Goal: Information Seeking & Learning: Learn about a topic

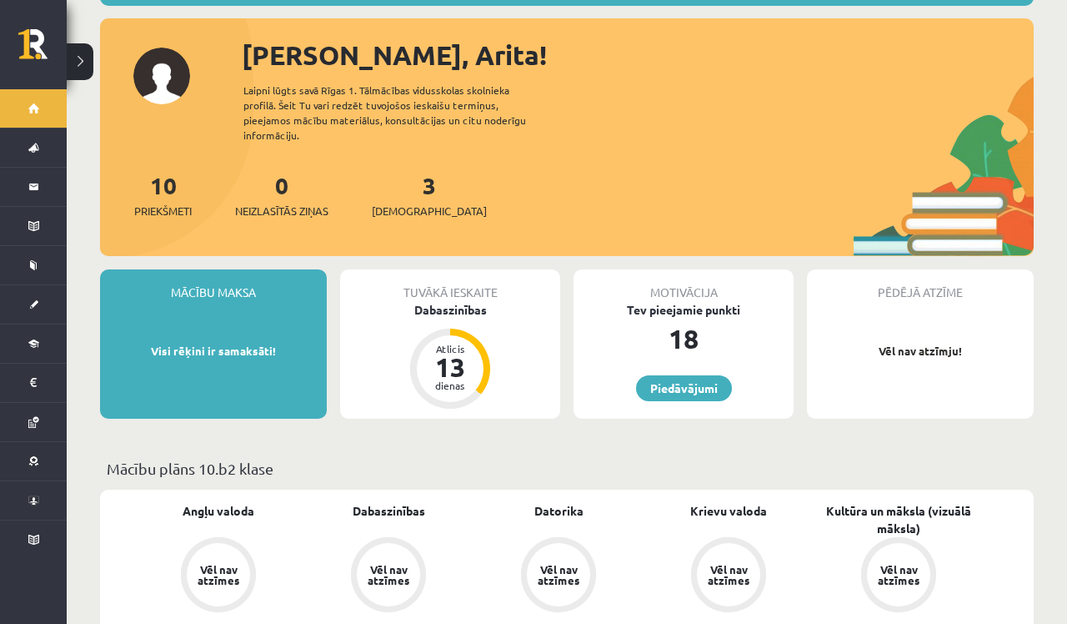
scroll to position [185, 0]
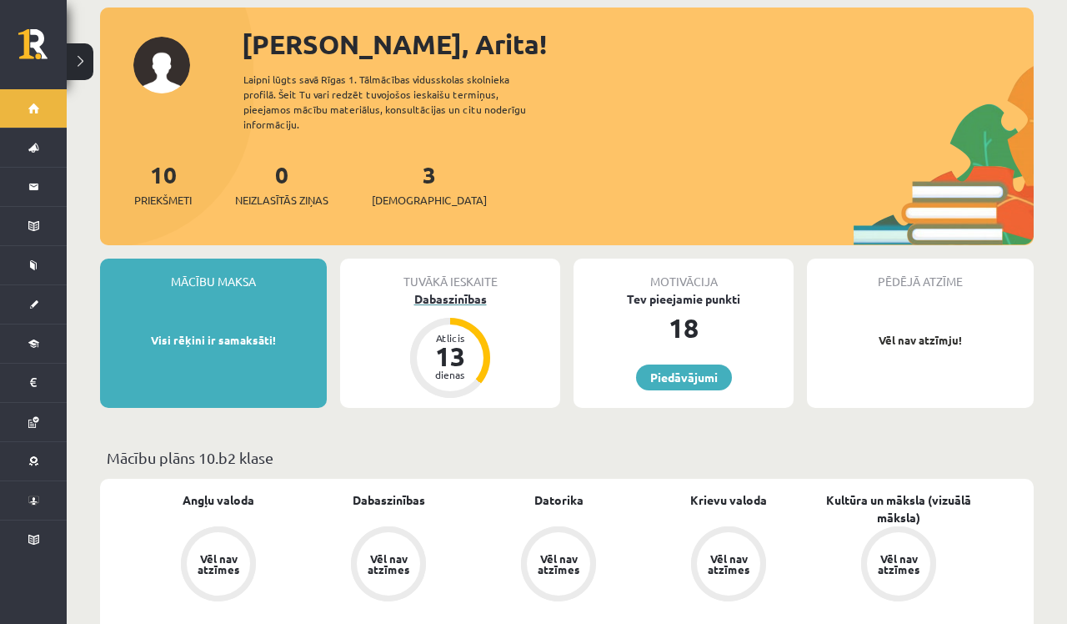
click at [463, 290] on div "Dabaszinības" at bounding box center [450, 299] width 220 height 18
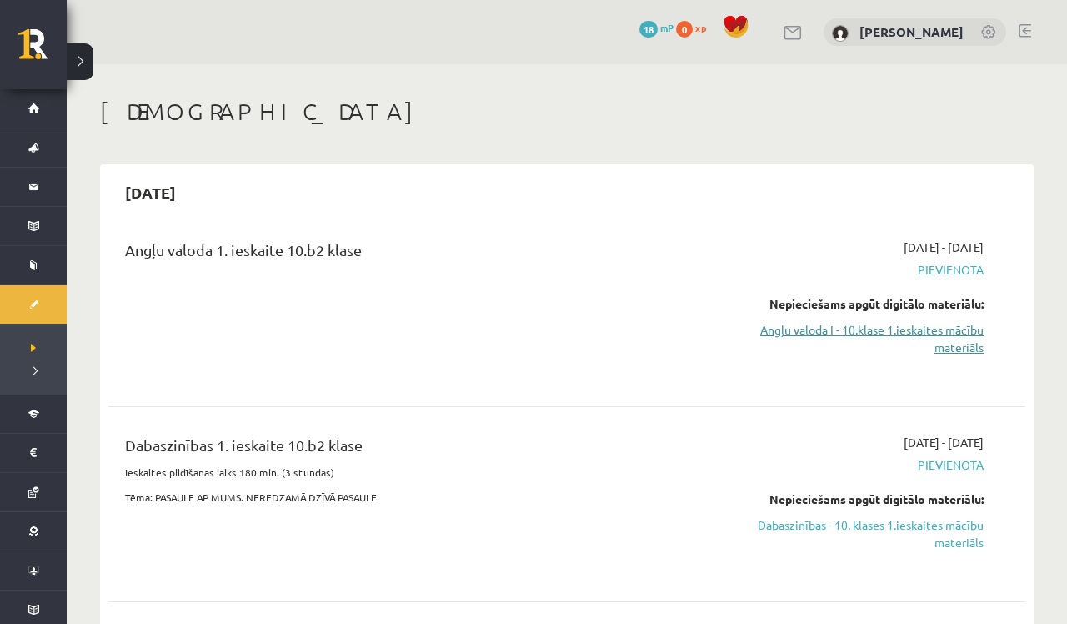
click at [919, 333] on link "Angļu valoda I - 10.klase 1.ieskaites mācību materiāls" at bounding box center [849, 338] width 269 height 35
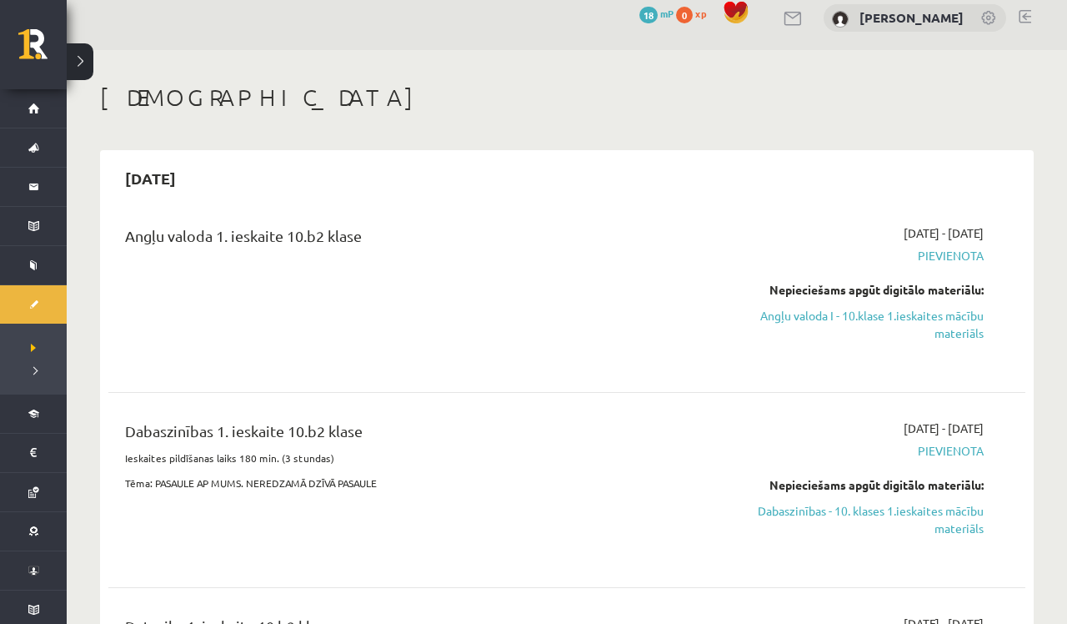
scroll to position [12, 0]
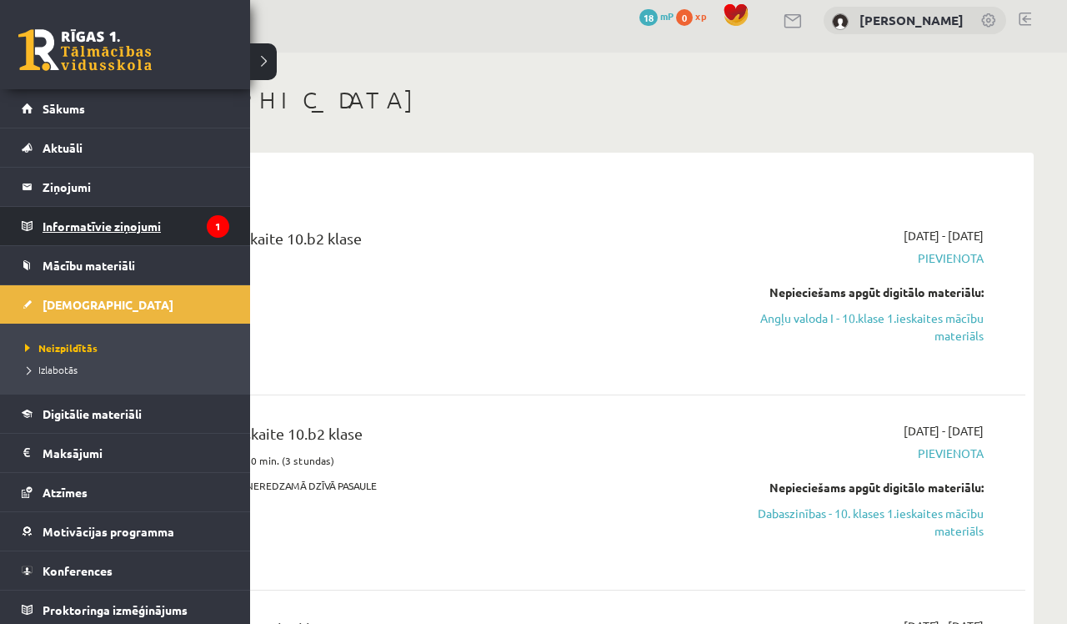
click at [127, 228] on legend "Informatīvie ziņojumi 1" at bounding box center [136, 226] width 187 height 38
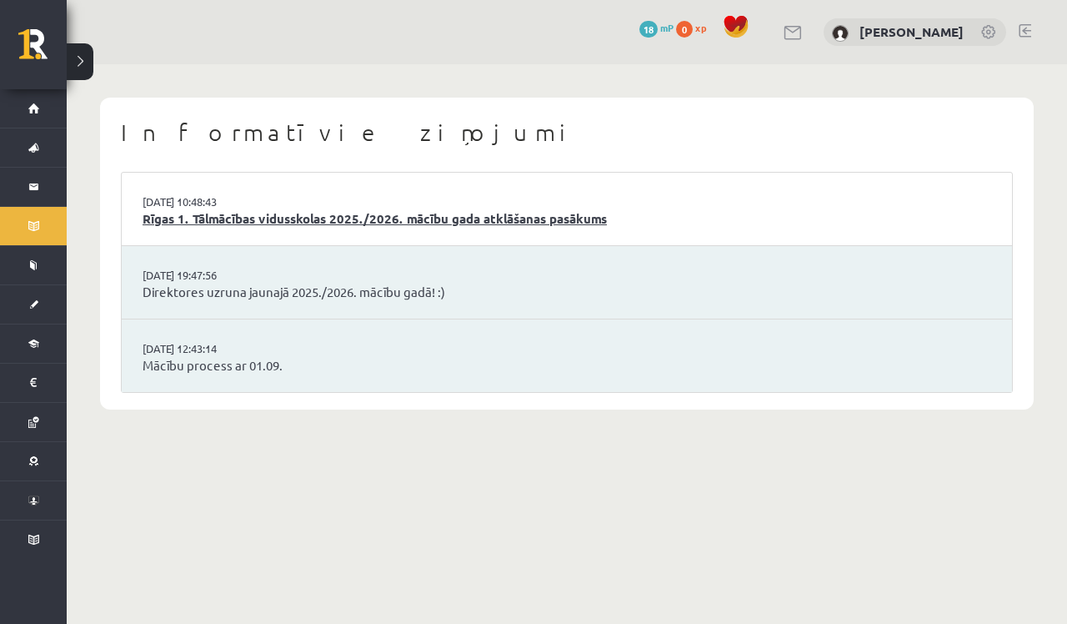
click at [262, 220] on link "Rīgas 1. Tālmācības vidusskolas 2025./2026. mācību gada atklāšanas pasākums" at bounding box center [567, 218] width 849 height 19
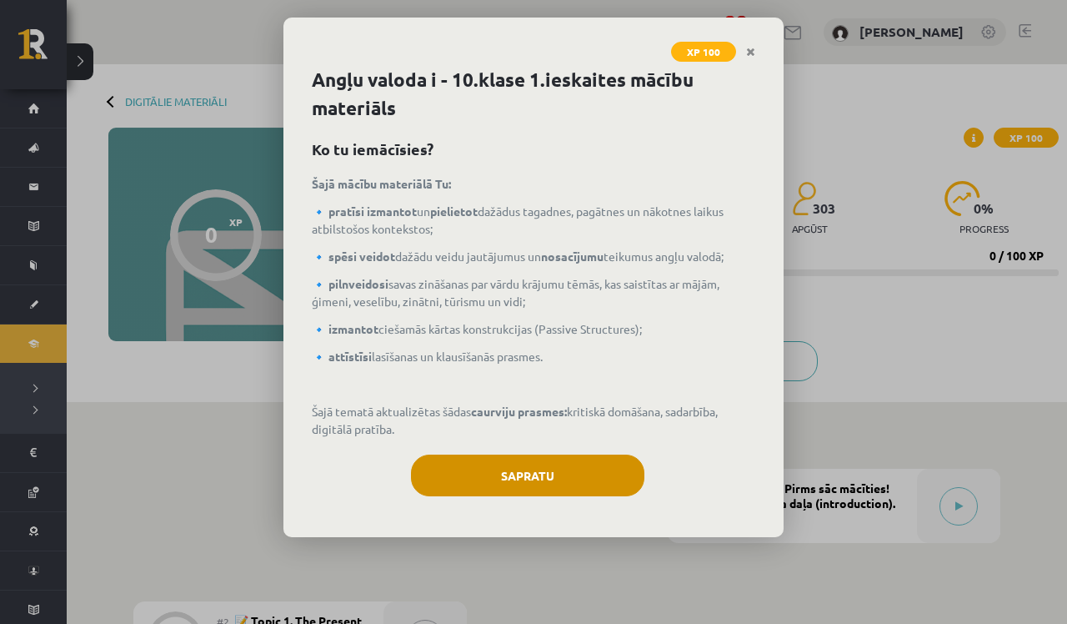
click at [530, 477] on button "Sapratu" at bounding box center [527, 475] width 233 height 42
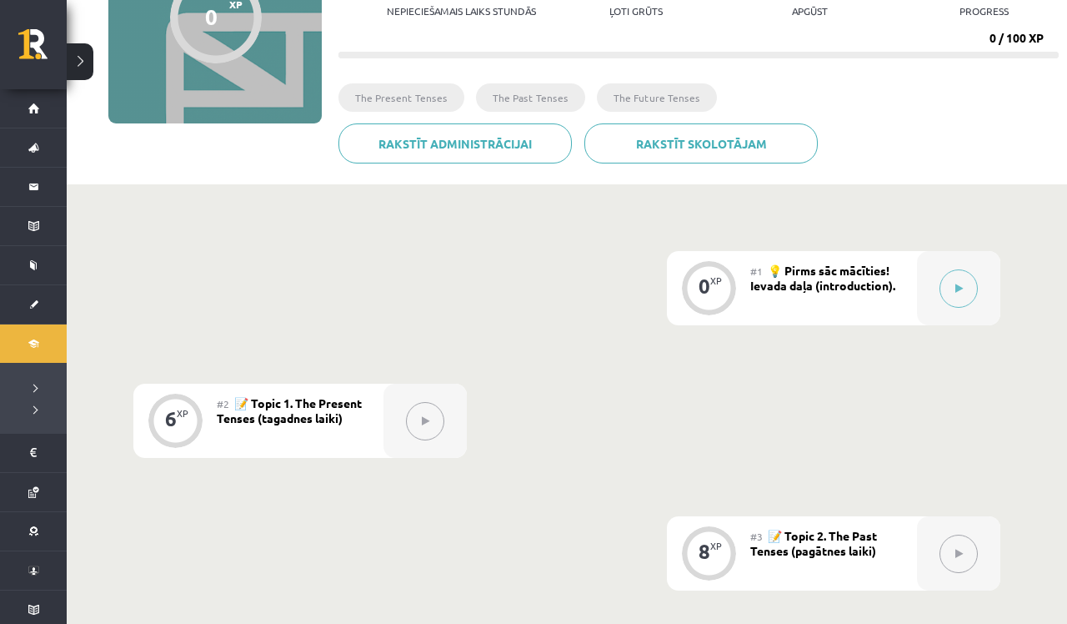
scroll to position [222, 0]
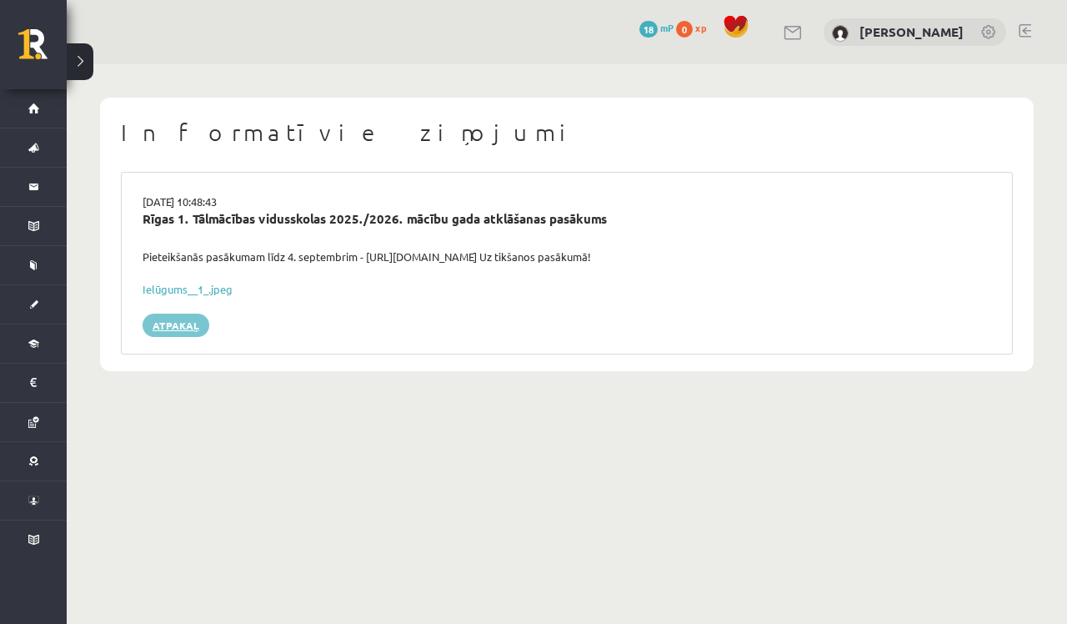
click at [174, 319] on link "Atpakaļ" at bounding box center [176, 325] width 67 height 23
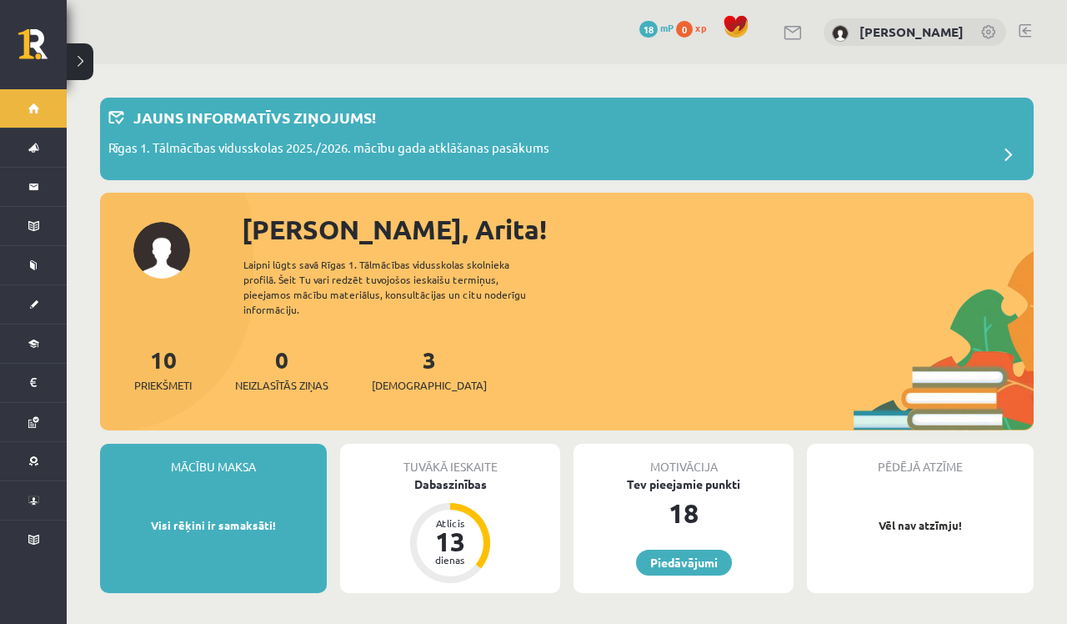
scroll to position [185, 0]
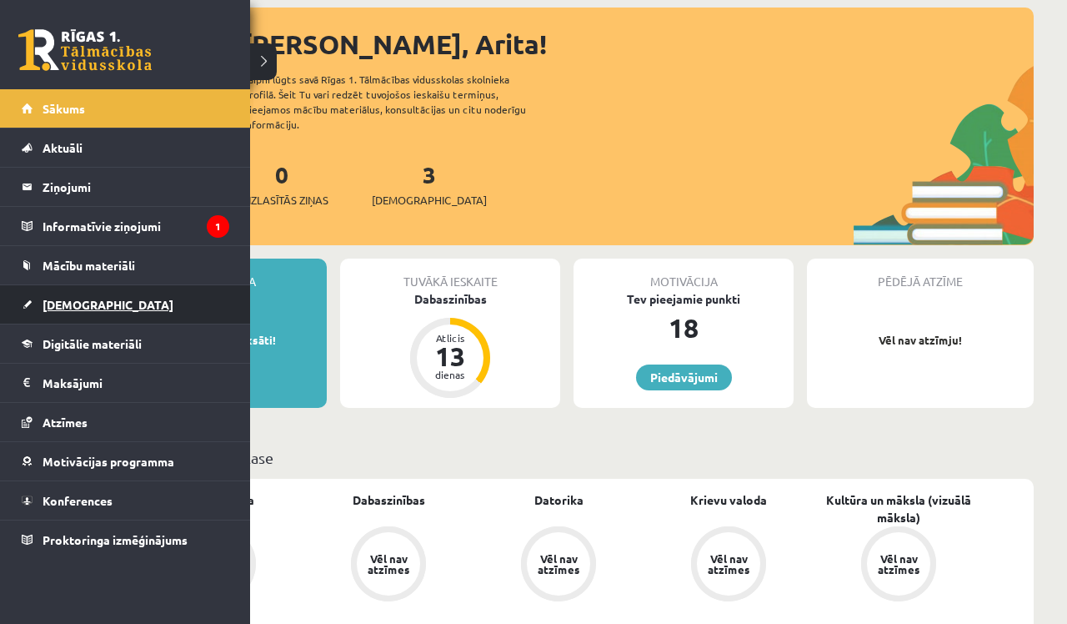
click at [85, 305] on span "[DEMOGRAPHIC_DATA]" at bounding box center [108, 304] width 131 height 15
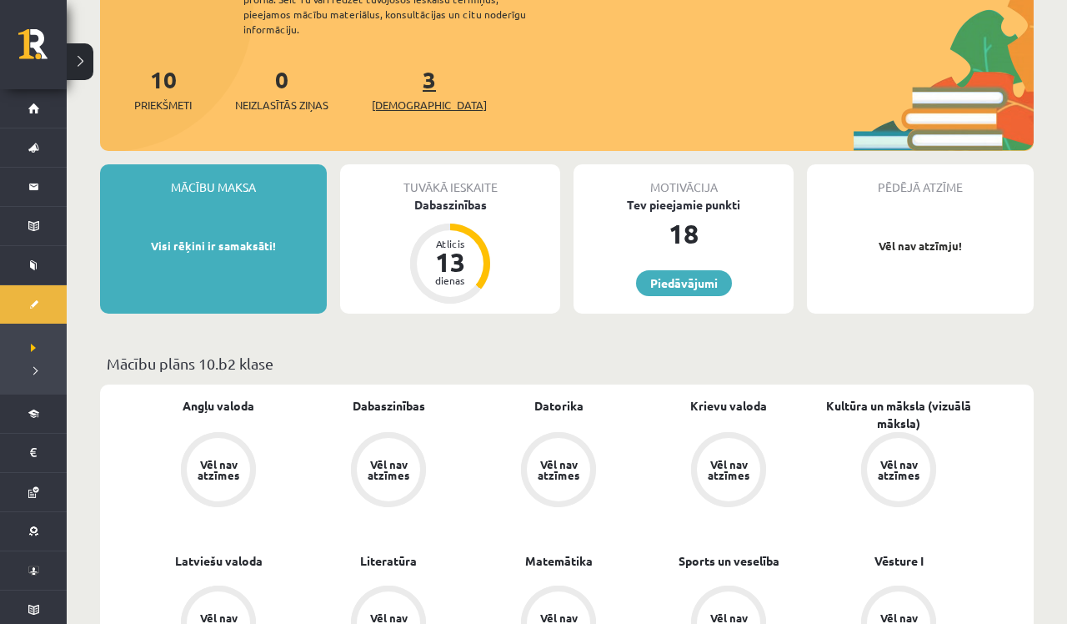
click at [403, 66] on link "3 Ieskaites" at bounding box center [429, 88] width 115 height 49
